Goal: Information Seeking & Learning: Learn about a topic

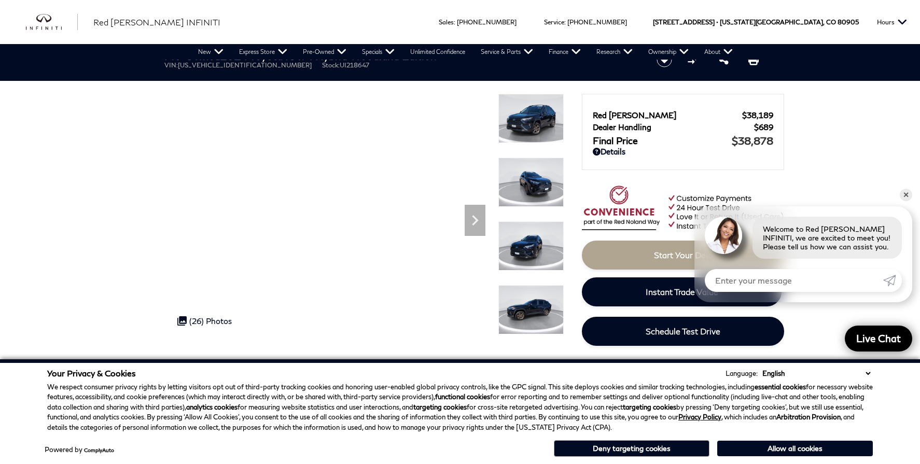
click at [474, 218] on icon "Next" at bounding box center [475, 220] width 6 height 10
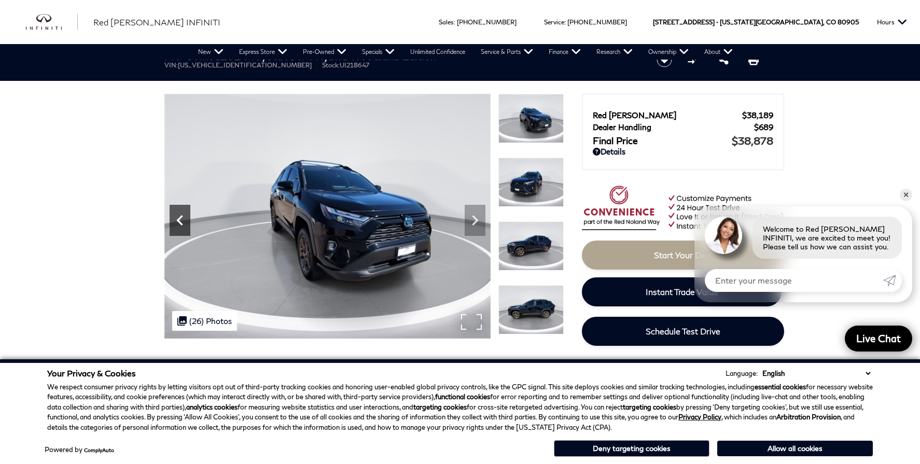
click at [182, 218] on icon "Previous" at bounding box center [180, 220] width 21 height 21
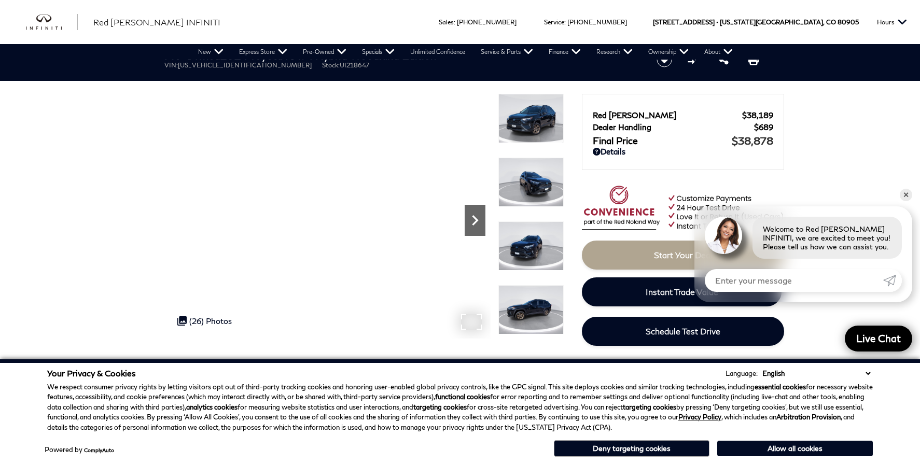
click at [475, 217] on icon "Next" at bounding box center [474, 220] width 21 height 21
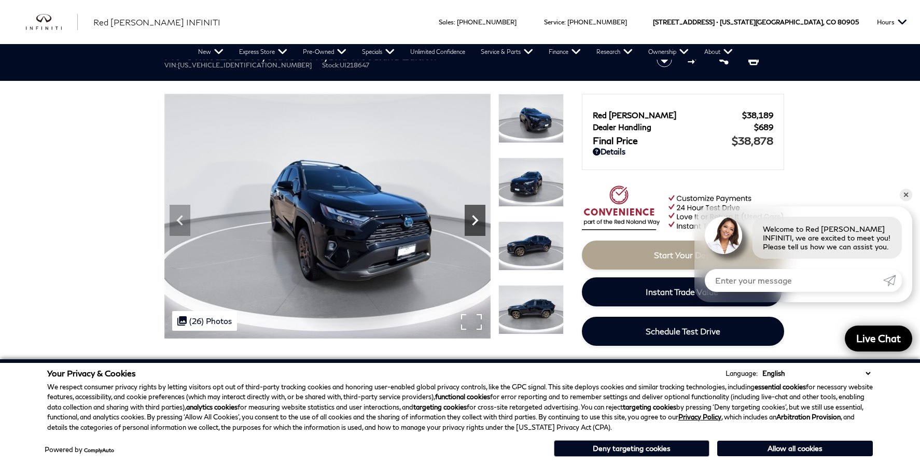
click at [475, 217] on icon "Next" at bounding box center [474, 220] width 21 height 21
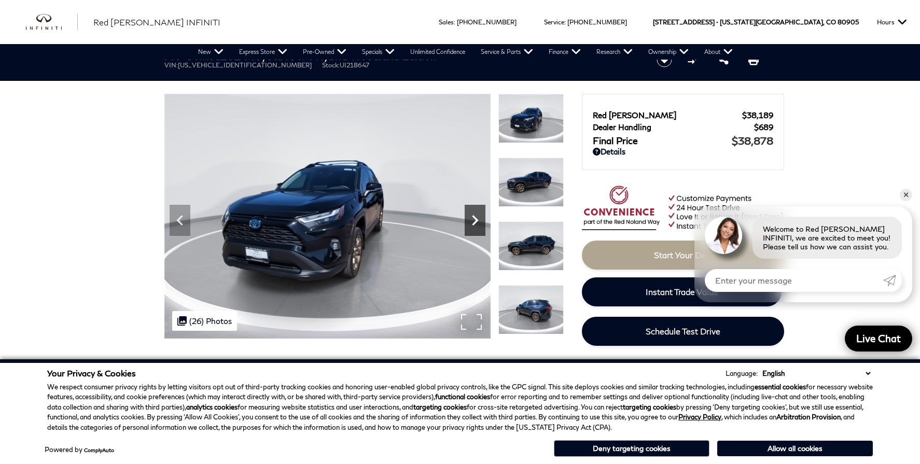
click at [475, 217] on icon "Next" at bounding box center [474, 220] width 21 height 21
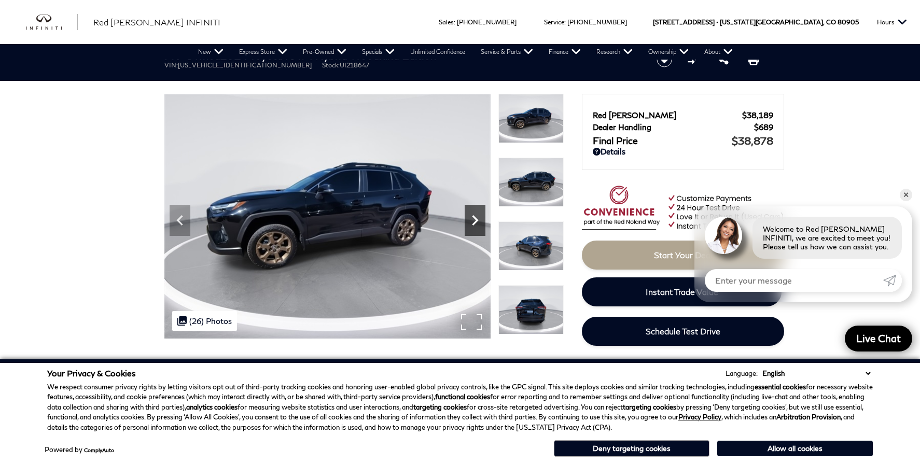
click at [475, 217] on icon "Next" at bounding box center [474, 220] width 21 height 21
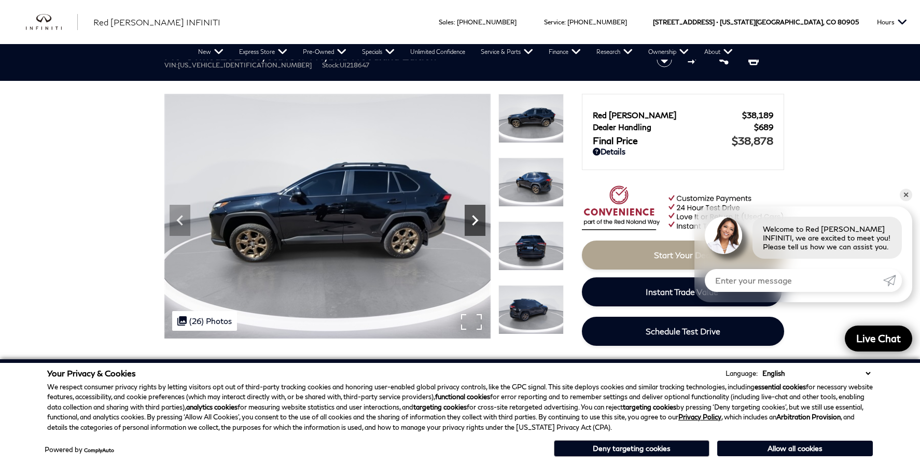
click at [475, 218] on icon "Next" at bounding box center [475, 220] width 6 height 10
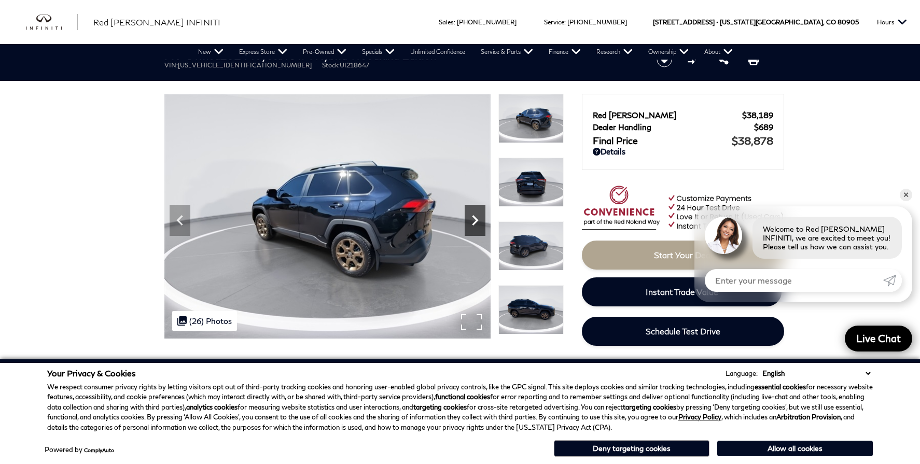
click at [474, 218] on icon "Next" at bounding box center [475, 220] width 6 height 10
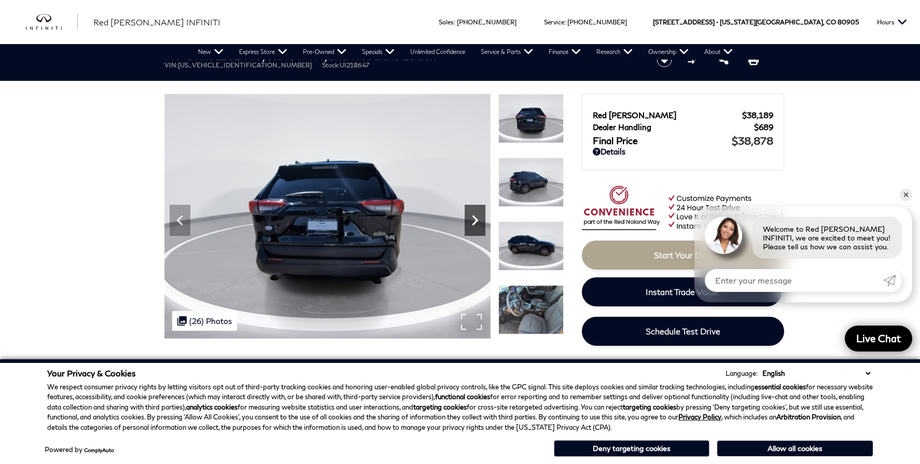
click at [474, 218] on icon "Next" at bounding box center [475, 220] width 6 height 10
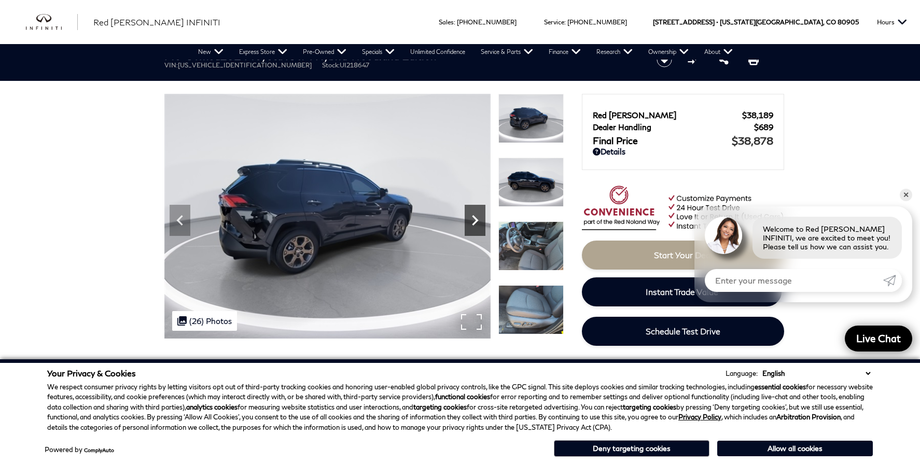
click at [474, 218] on icon "Next" at bounding box center [475, 220] width 6 height 10
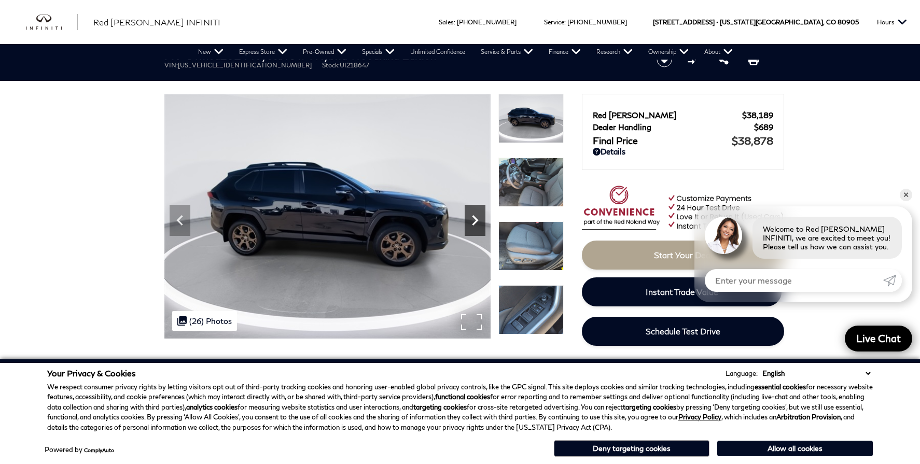
click at [473, 219] on icon "Next" at bounding box center [474, 220] width 21 height 21
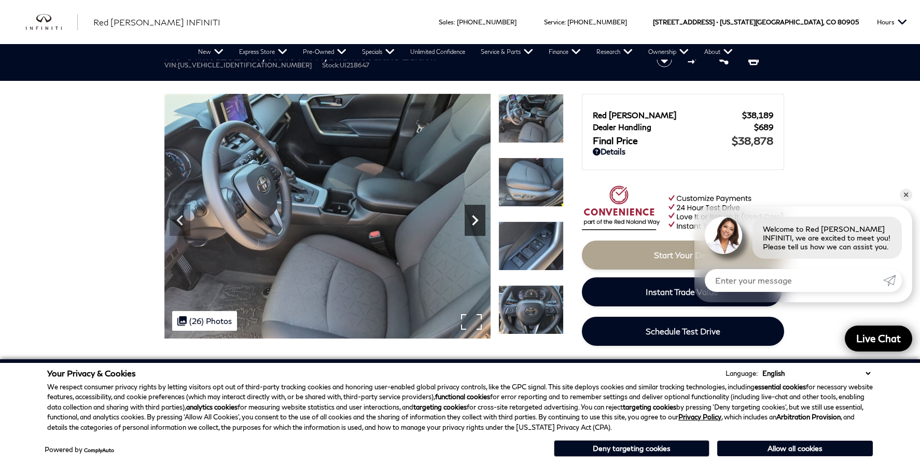
click at [473, 219] on icon "Next" at bounding box center [474, 220] width 21 height 21
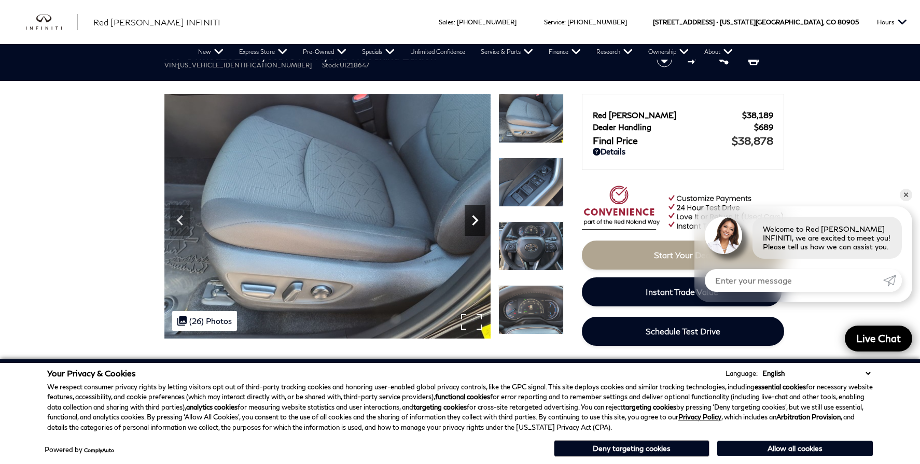
click at [473, 219] on icon "Next" at bounding box center [474, 220] width 21 height 21
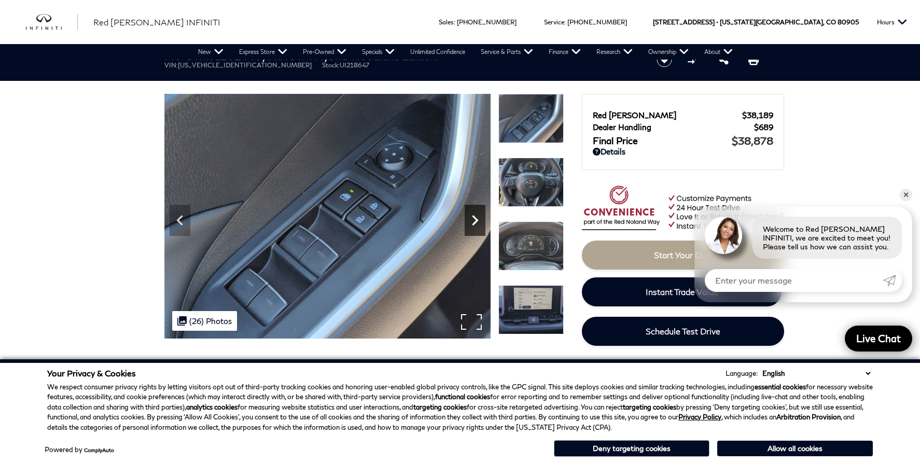
click at [473, 219] on icon "Next" at bounding box center [474, 220] width 21 height 21
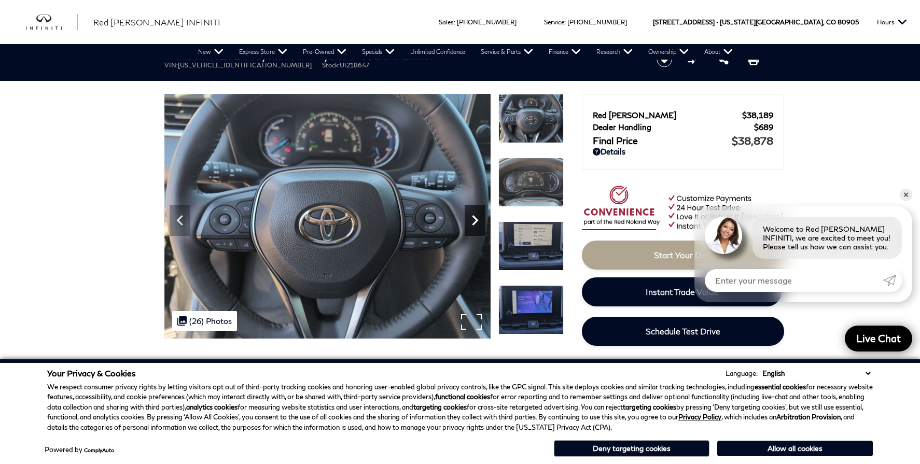
click at [471, 220] on icon "Next" at bounding box center [474, 220] width 21 height 21
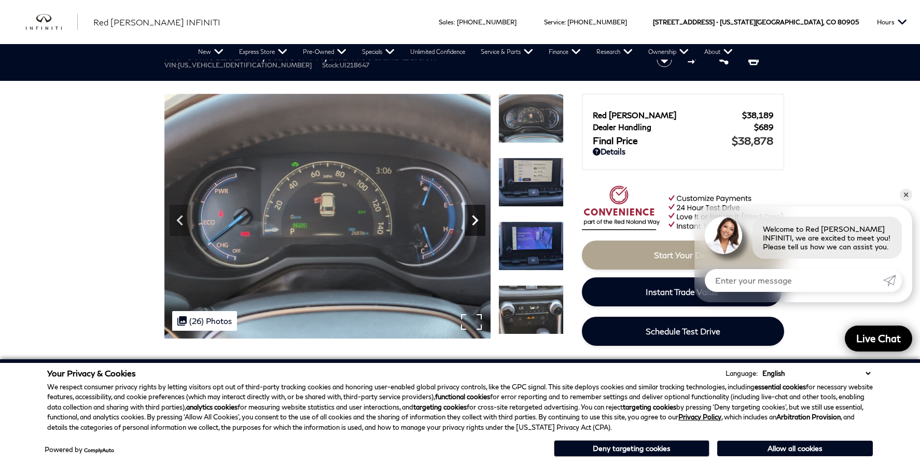
click at [471, 220] on icon "Next" at bounding box center [474, 220] width 21 height 21
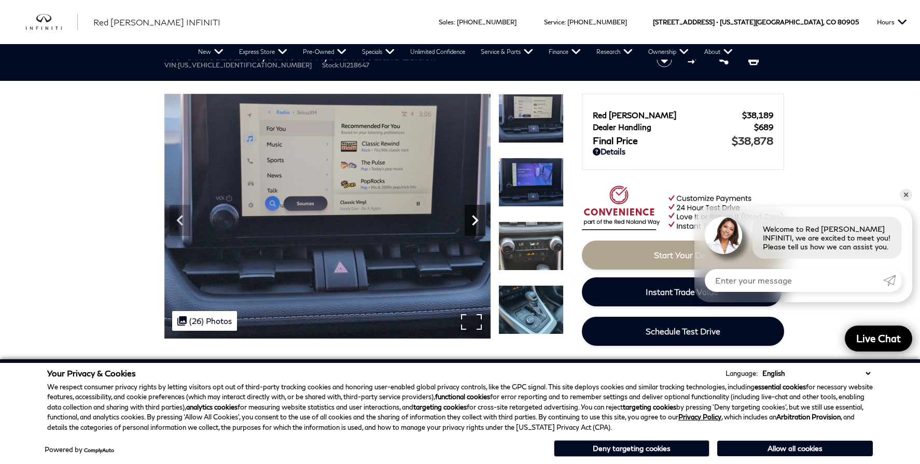
click at [471, 220] on icon "Next" at bounding box center [474, 220] width 21 height 21
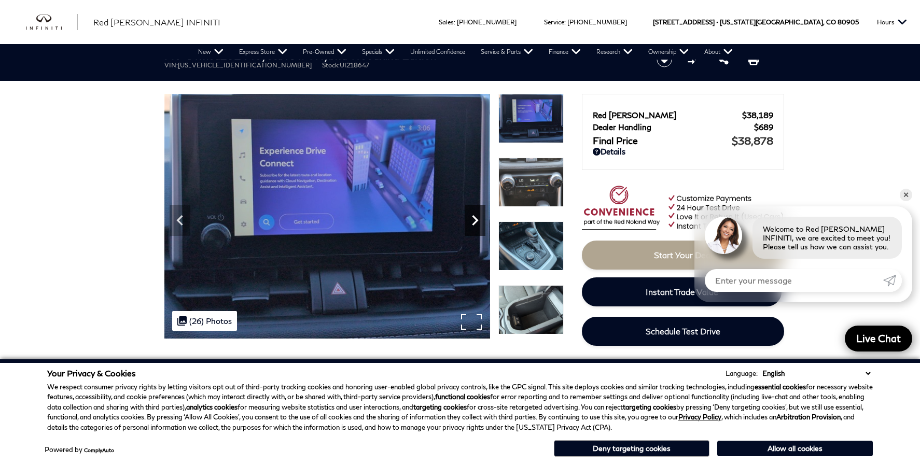
click at [471, 221] on icon "Next" at bounding box center [474, 220] width 21 height 21
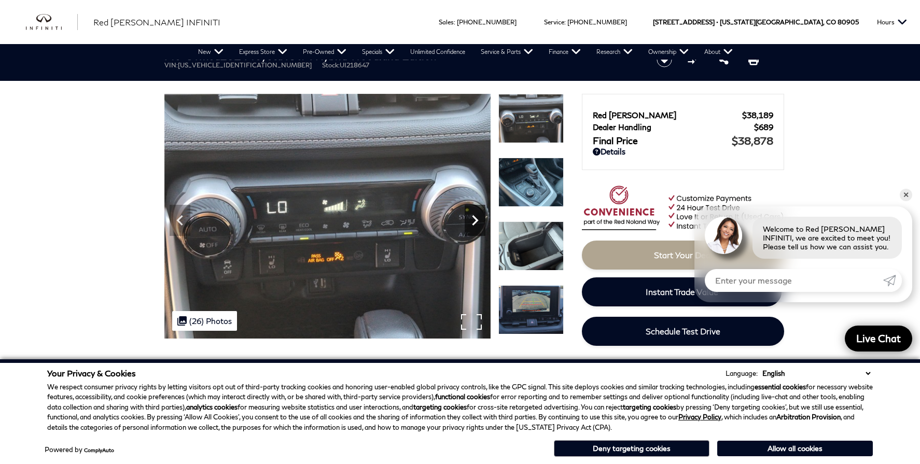
click at [470, 221] on icon "Next" at bounding box center [474, 220] width 21 height 21
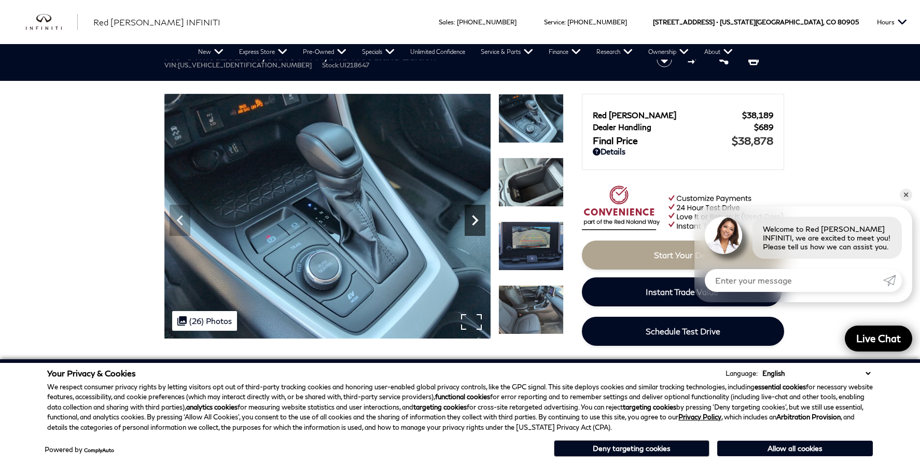
click at [472, 220] on icon "Next" at bounding box center [474, 220] width 21 height 21
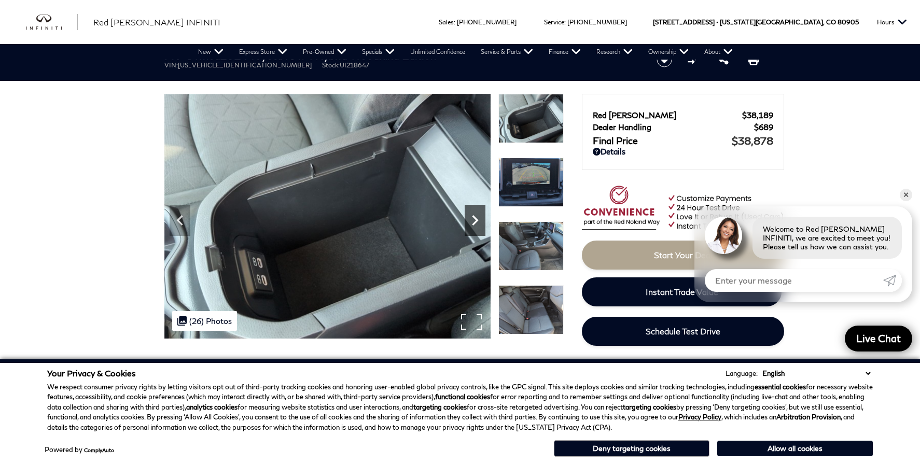
click at [472, 220] on icon "Next" at bounding box center [474, 220] width 21 height 21
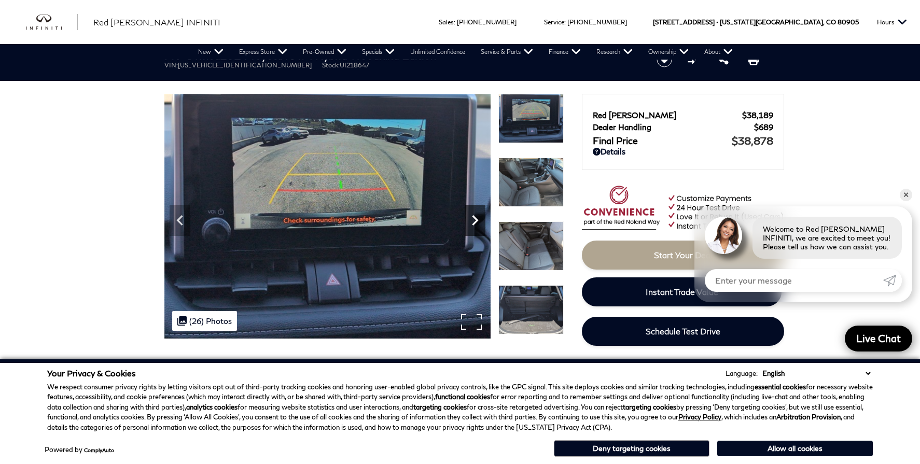
click at [472, 220] on icon "Next" at bounding box center [474, 220] width 21 height 21
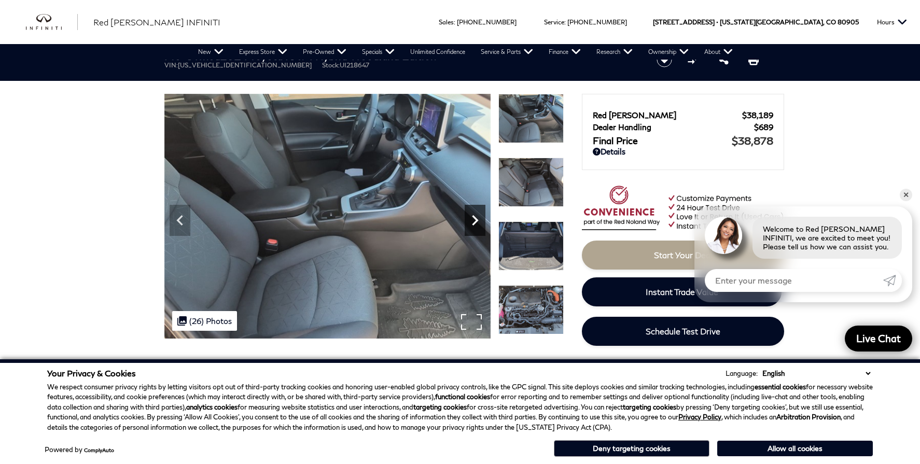
click at [472, 220] on icon "Next" at bounding box center [474, 220] width 21 height 21
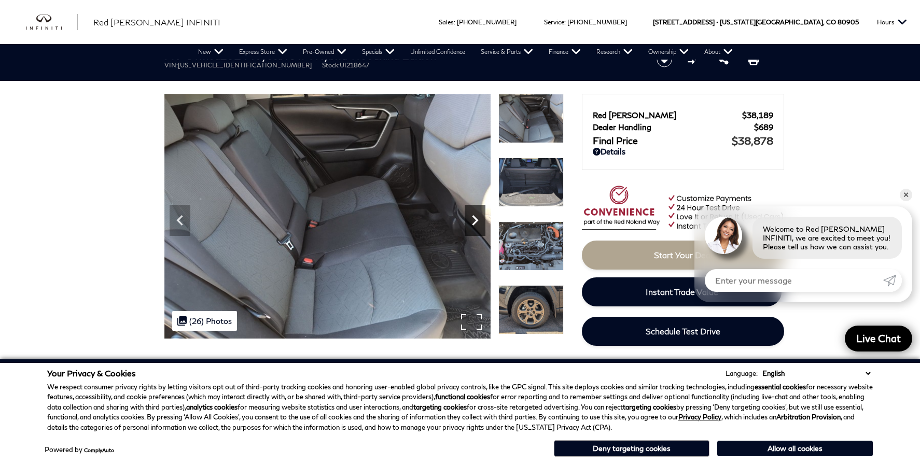
click at [472, 220] on icon "Next" at bounding box center [474, 220] width 21 height 21
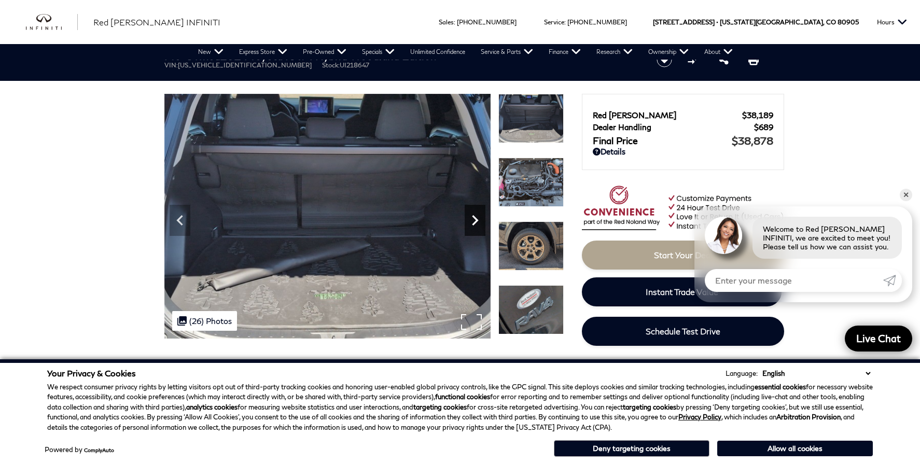
click at [472, 220] on icon "Next" at bounding box center [474, 220] width 21 height 21
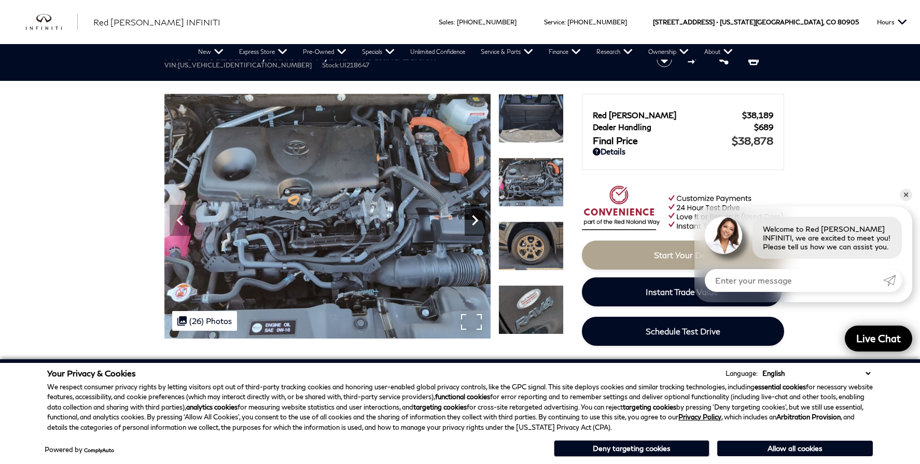
click at [472, 220] on icon "Next" at bounding box center [474, 220] width 21 height 21
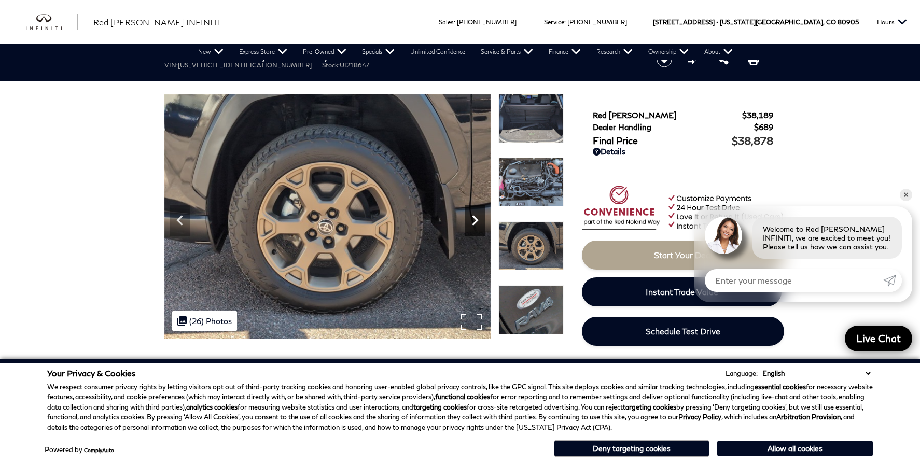
click at [472, 220] on icon "Next" at bounding box center [474, 220] width 21 height 21
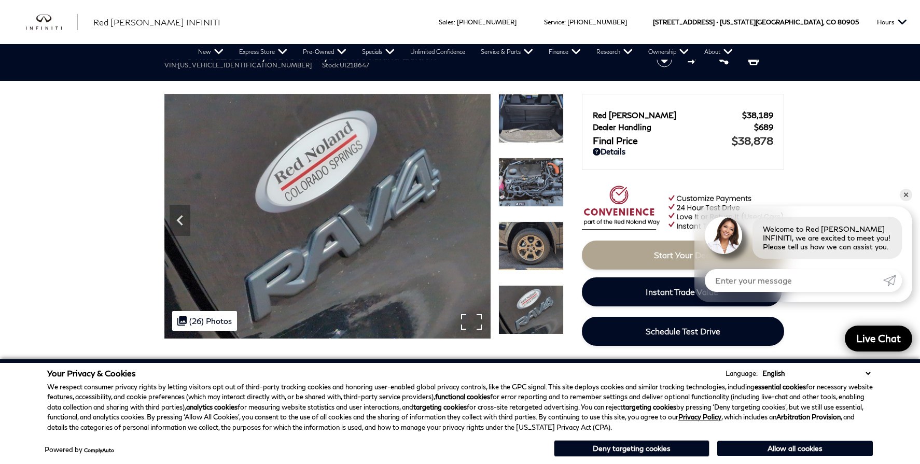
click at [472, 220] on img at bounding box center [327, 217] width 326 height 246
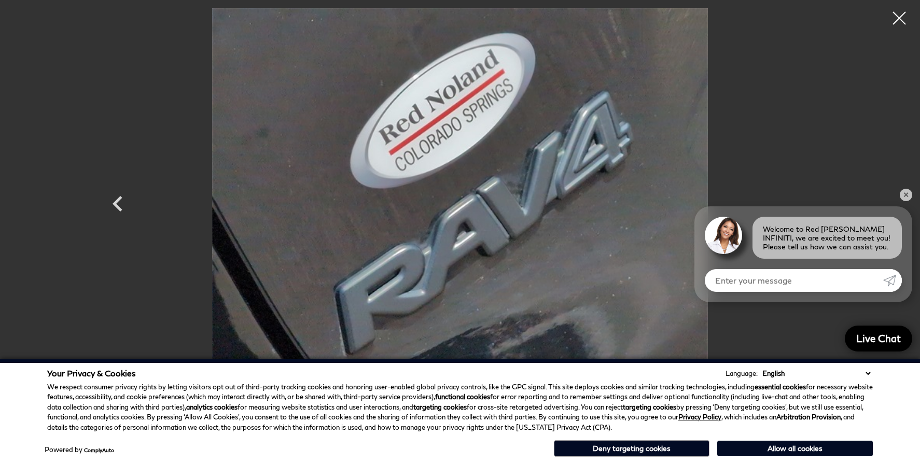
click at [472, 220] on img at bounding box center [460, 194] width 622 height 373
click at [902, 18] on div at bounding box center [898, 18] width 27 height 27
